Goal: Task Accomplishment & Management: Complete application form

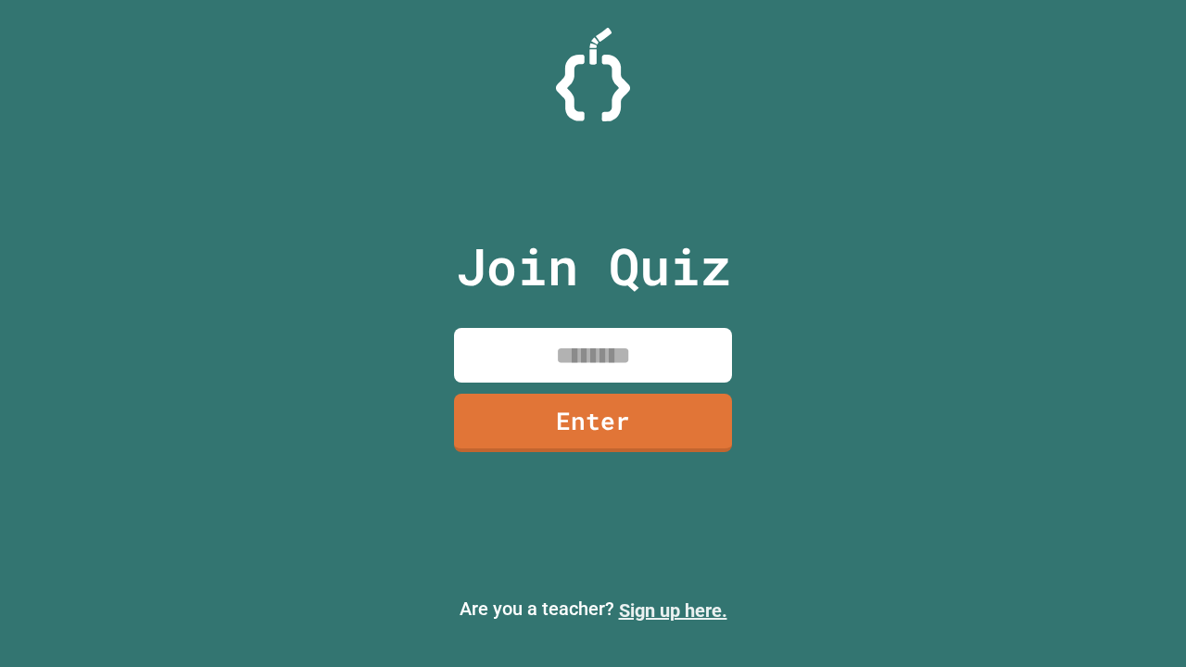
click at [673, 611] on link "Sign up here." at bounding box center [673, 610] width 108 height 22
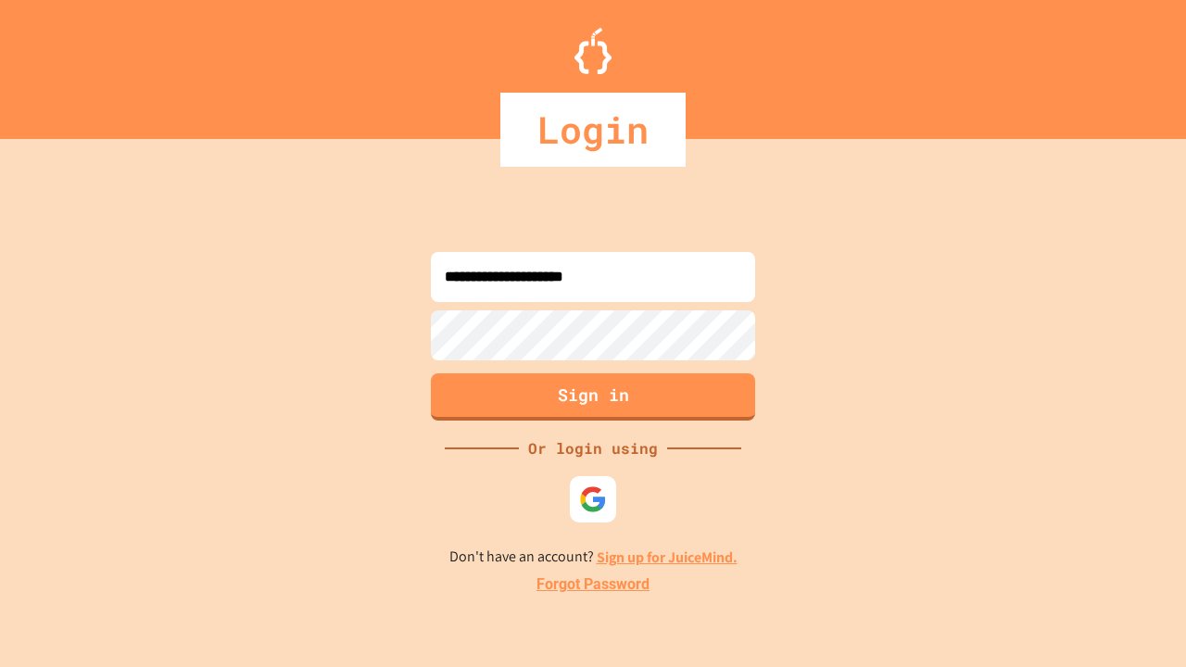
type input "**********"
